Goal: Task Accomplishment & Management: Manage account settings

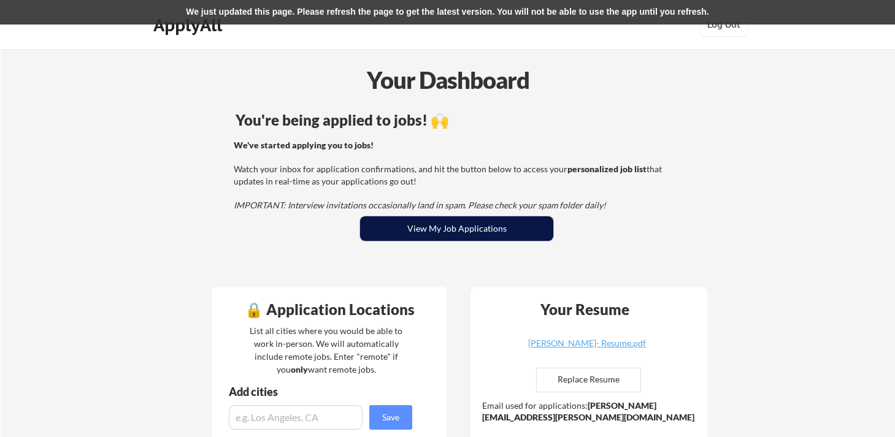
click at [456, 238] on button "View My Job Applications" at bounding box center [456, 229] width 193 height 25
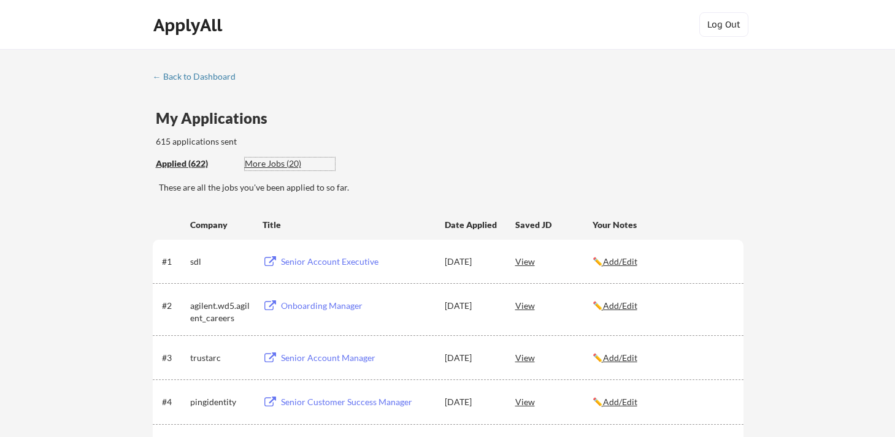
click at [271, 165] on div "More Jobs (20)" at bounding box center [290, 164] width 90 height 12
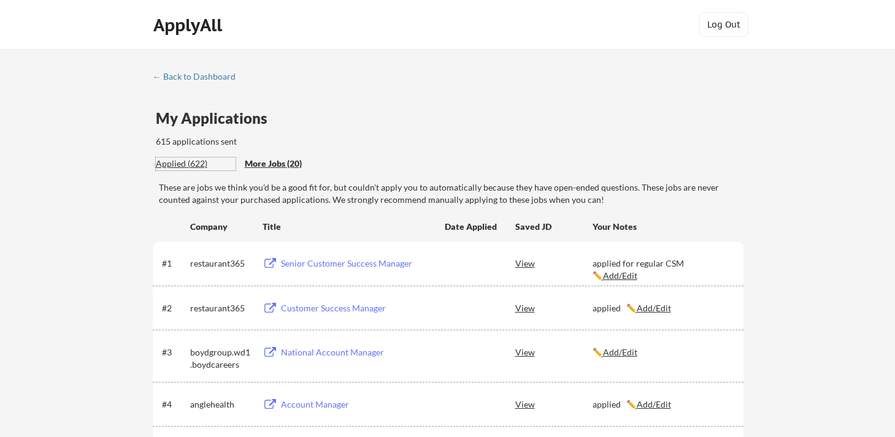
click at [202, 165] on div "Applied (622)" at bounding box center [196, 164] width 80 height 12
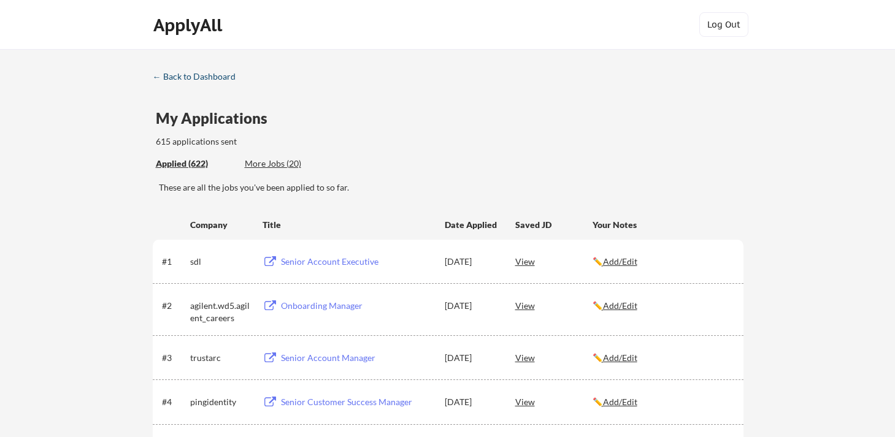
click at [171, 75] on div "← Back to Dashboard" at bounding box center [199, 76] width 92 height 9
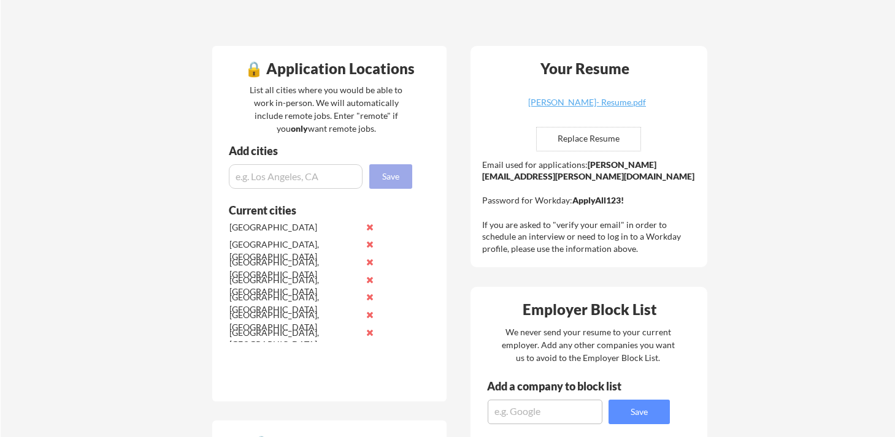
scroll to position [244, 0]
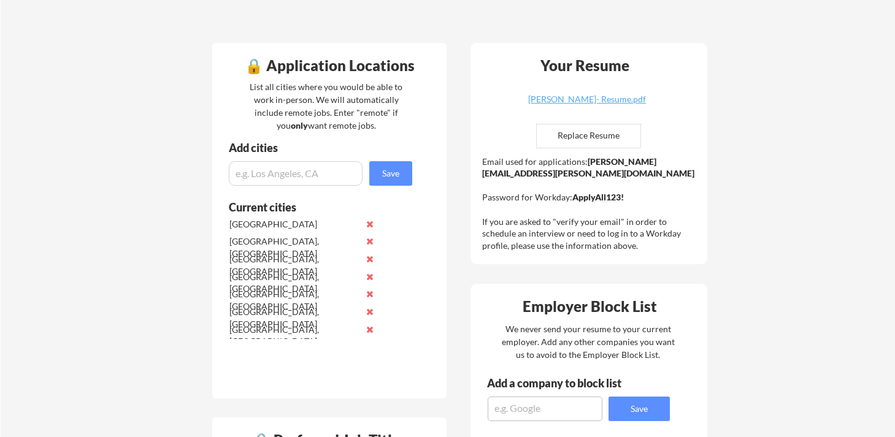
click at [369, 257] on button at bounding box center [369, 259] width 9 height 9
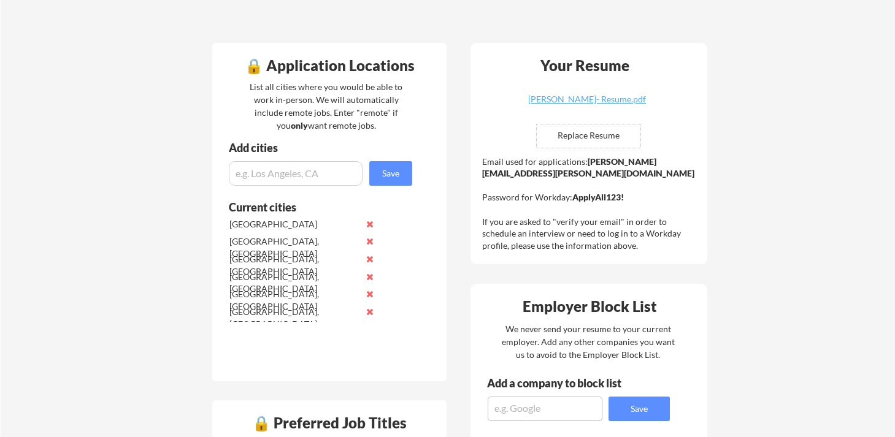
click at [369, 257] on button at bounding box center [369, 259] width 9 height 9
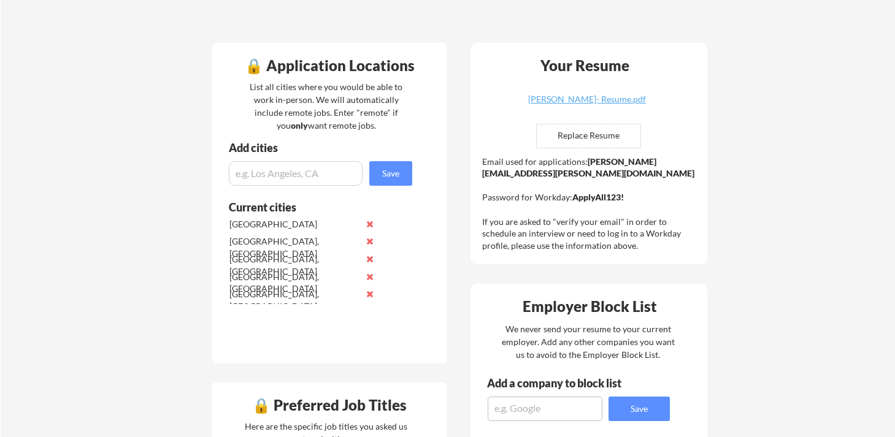
click at [369, 257] on button at bounding box center [369, 259] width 9 height 9
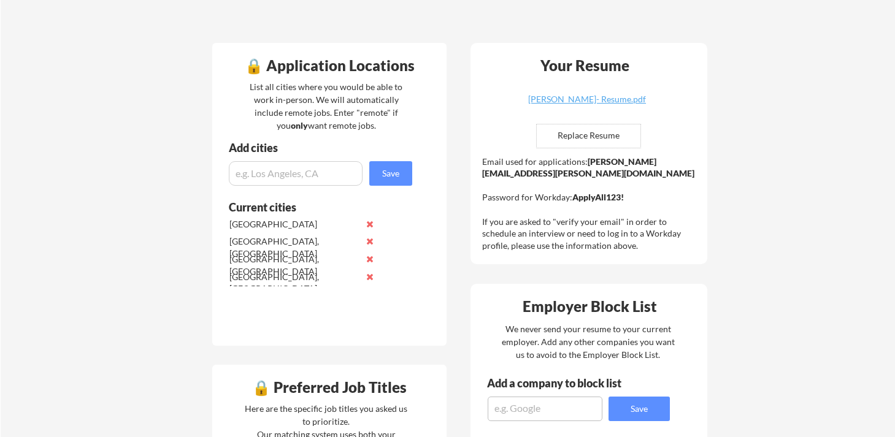
click at [369, 278] on button at bounding box center [369, 276] width 9 height 9
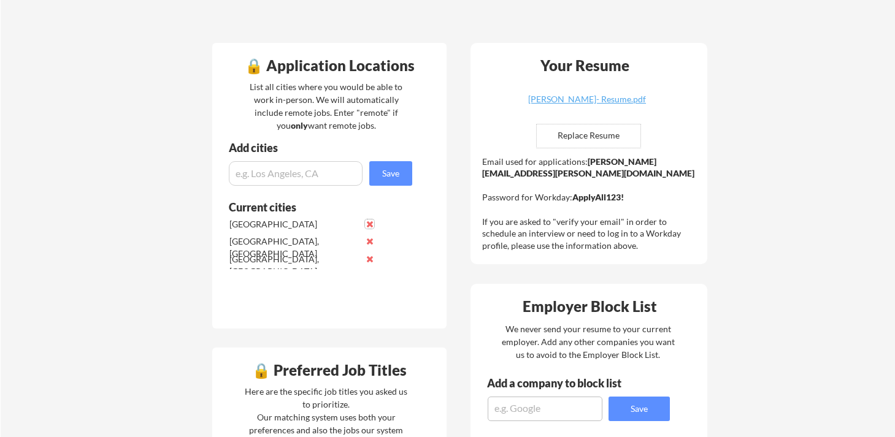
click at [370, 224] on button at bounding box center [369, 224] width 9 height 9
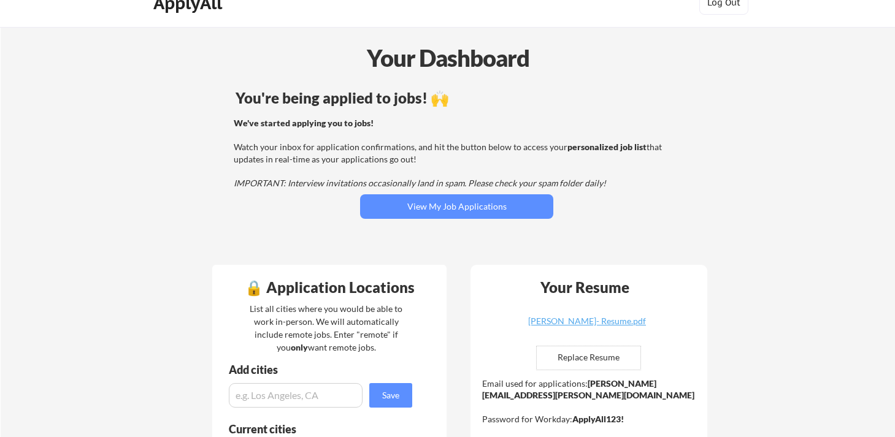
scroll to position [0, 0]
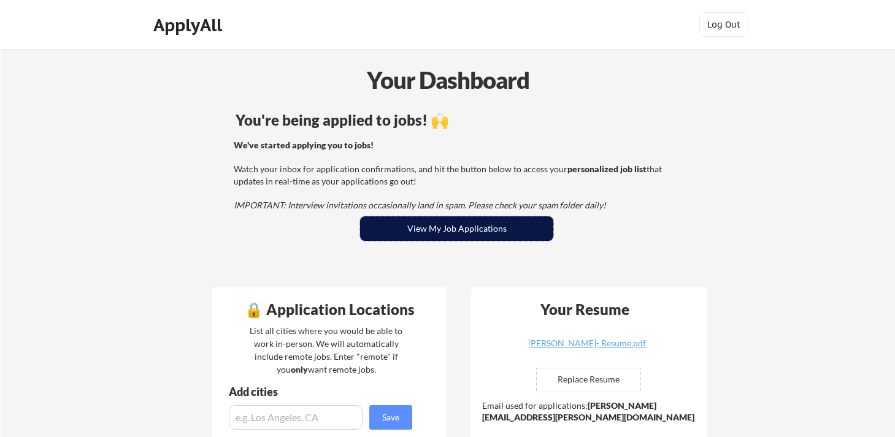
click at [388, 227] on button "View My Job Applications" at bounding box center [456, 229] width 193 height 25
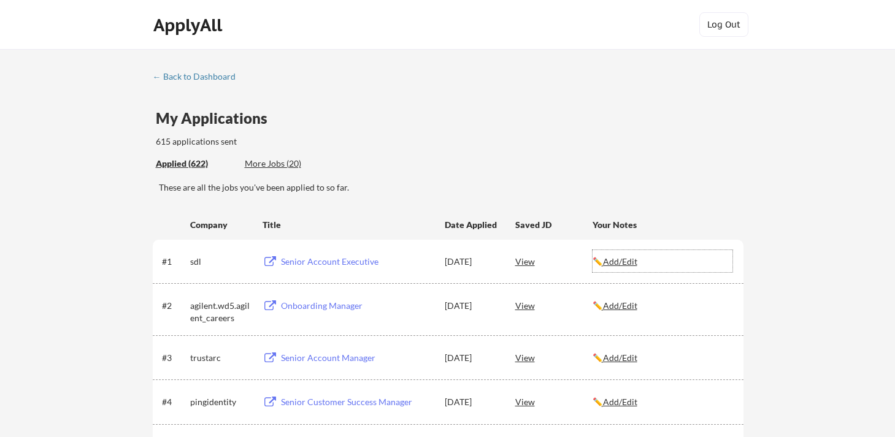
click at [625, 262] on u "Add/Edit" at bounding box center [620, 261] width 34 height 10
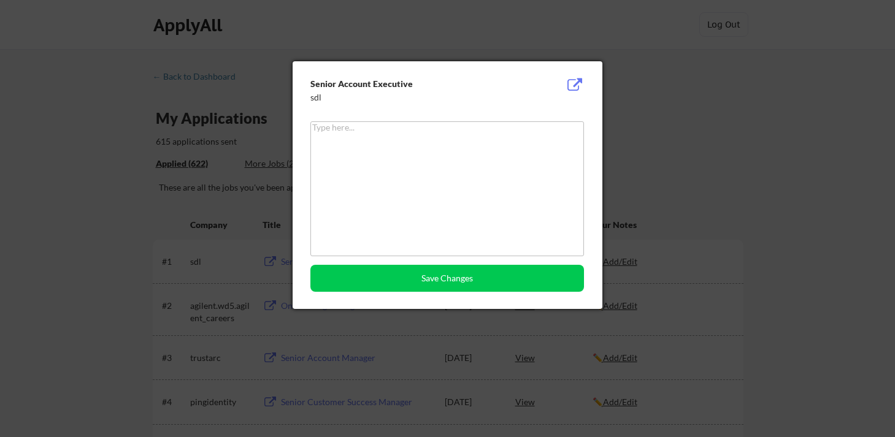
click at [671, 148] on div at bounding box center [447, 218] width 895 height 437
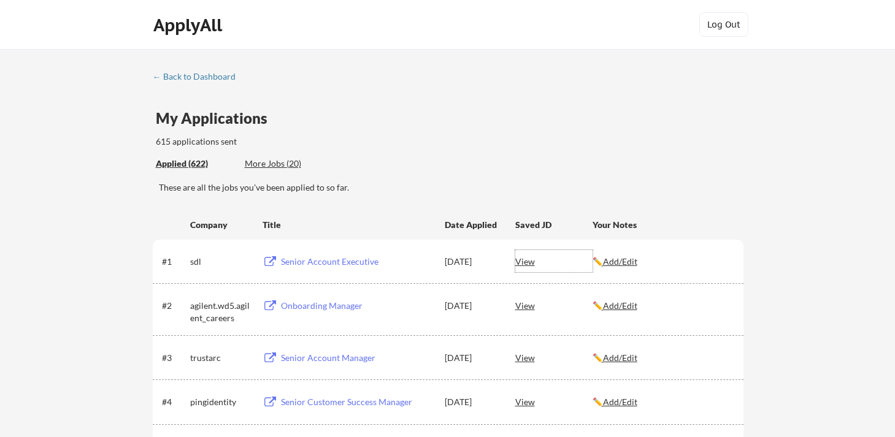
click at [524, 259] on div "View" at bounding box center [553, 261] width 77 height 22
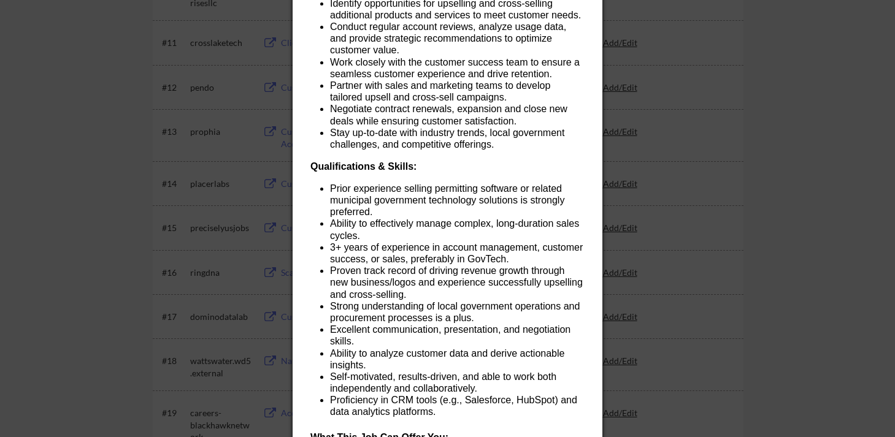
scroll to position [686, 0]
click at [733, 204] on div at bounding box center [447, 218] width 895 height 437
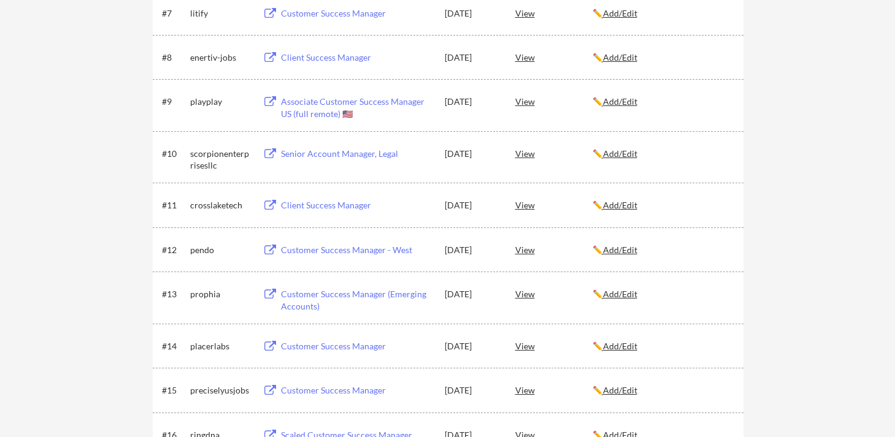
scroll to position [0, 0]
